Goal: Task Accomplishment & Management: Use online tool/utility

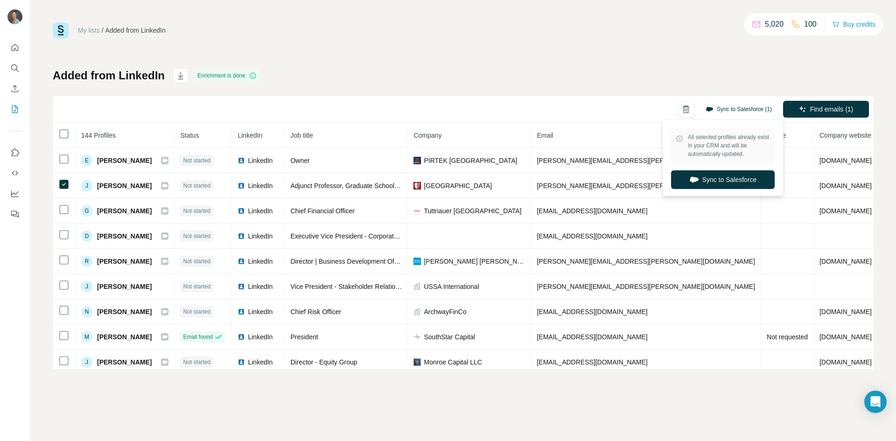
click at [757, 111] on button "Sync to Salesforce (1)" at bounding box center [738, 109] width 79 height 14
click at [736, 182] on button "Sync to Salesforce" at bounding box center [723, 179] width 104 height 19
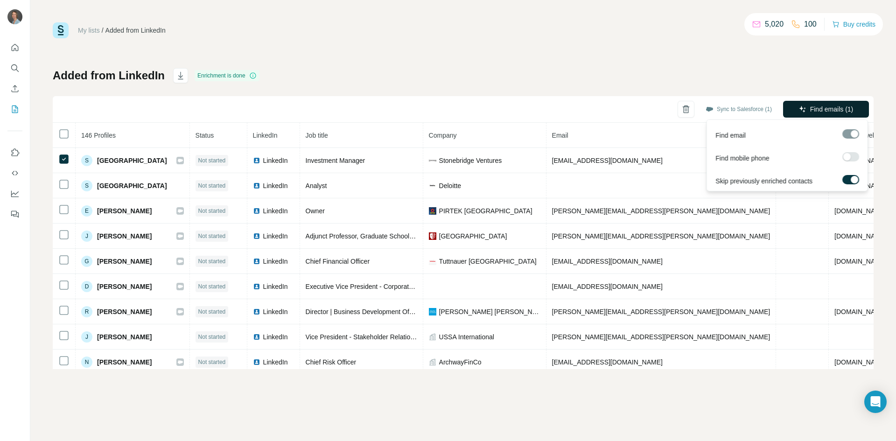
click at [827, 111] on span "Find emails (1)" at bounding box center [831, 109] width 43 height 9
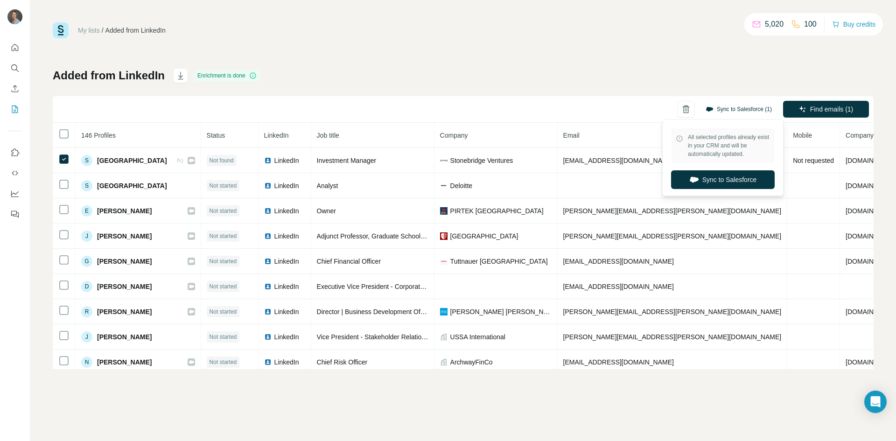
click at [735, 110] on button "Sync to Salesforce (1)" at bounding box center [738, 109] width 79 height 14
click at [726, 181] on button "Sync to Salesforce" at bounding box center [723, 179] width 104 height 19
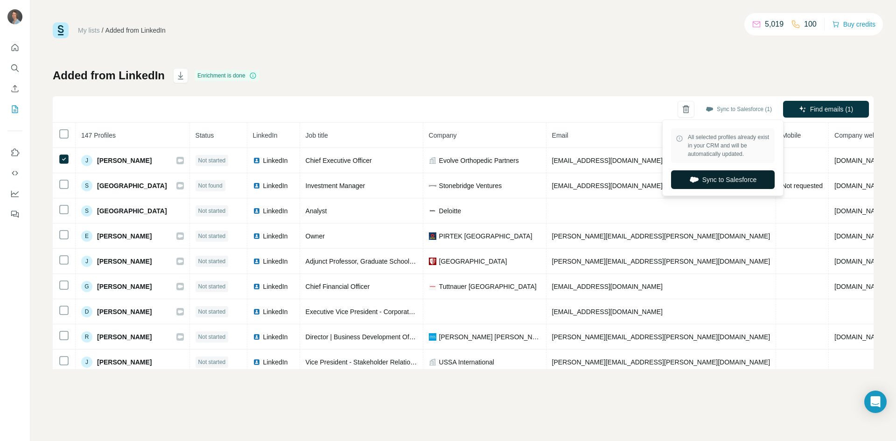
click at [733, 179] on button "Sync to Salesforce" at bounding box center [723, 179] width 104 height 19
